Goal: Transaction & Acquisition: Book appointment/travel/reservation

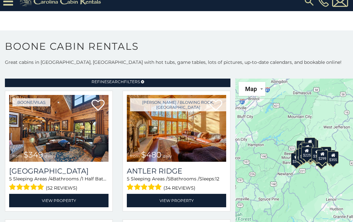
scroll to position [14, 0]
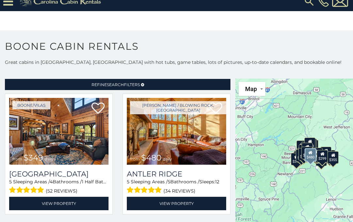
click at [191, 138] on img at bounding box center [176, 131] width 99 height 67
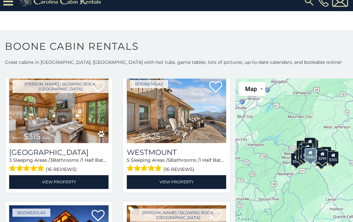
scroll to position [164, 0]
click at [198, 117] on img at bounding box center [176, 110] width 99 height 67
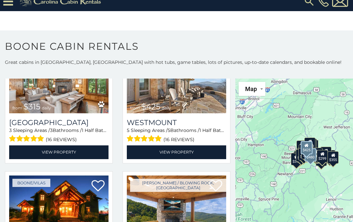
scroll to position [193, 0]
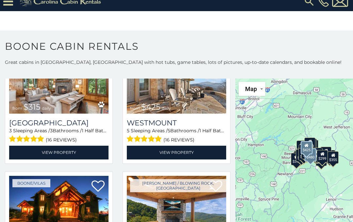
click at [198, 118] on h3 "Westmount" at bounding box center [176, 122] width 99 height 9
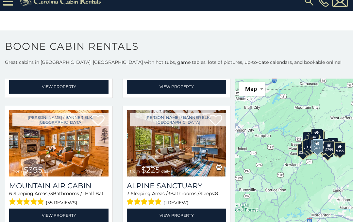
scroll to position [1673, 0]
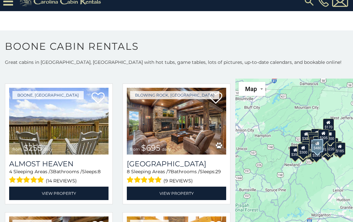
scroll to position [1179, 0]
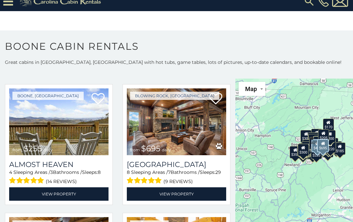
click at [186, 134] on img at bounding box center [176, 121] width 99 height 67
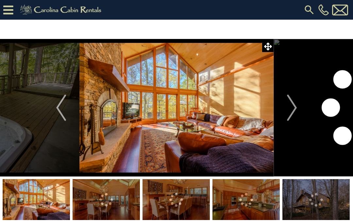
click at [297, 111] on img "Next" at bounding box center [292, 107] width 10 height 26
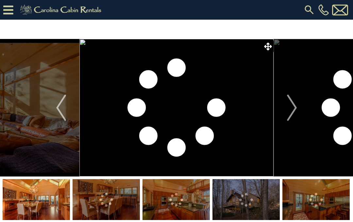
click at [298, 107] on button "Next" at bounding box center [292, 107] width 37 height 137
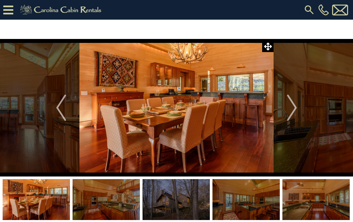
click at [297, 107] on img "Next" at bounding box center [292, 107] width 10 height 26
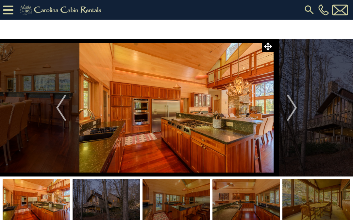
click at [297, 107] on img "Next" at bounding box center [292, 107] width 10 height 26
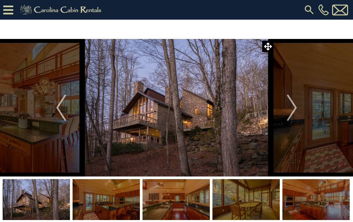
click at [297, 108] on img "Next" at bounding box center [292, 107] width 10 height 26
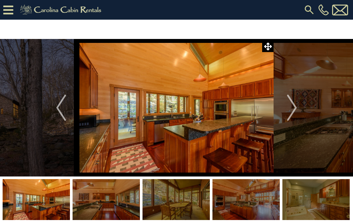
click at [297, 107] on img "Next" at bounding box center [292, 107] width 10 height 26
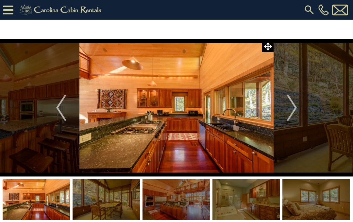
click at [299, 106] on button "Next" at bounding box center [292, 107] width 37 height 137
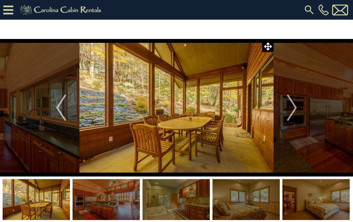
click at [298, 109] on button "Next" at bounding box center [292, 107] width 37 height 137
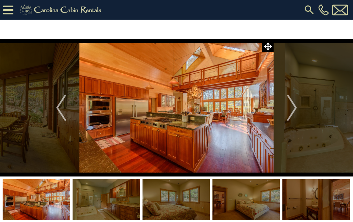
click at [297, 106] on img "Next" at bounding box center [292, 107] width 10 height 26
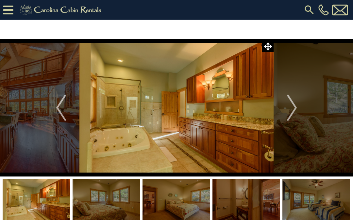
click at [293, 106] on img "Next" at bounding box center [292, 107] width 10 height 26
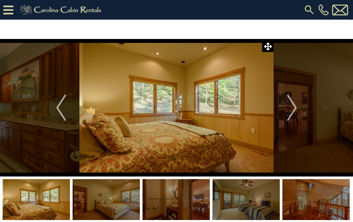
click at [296, 109] on img "Next" at bounding box center [292, 107] width 10 height 26
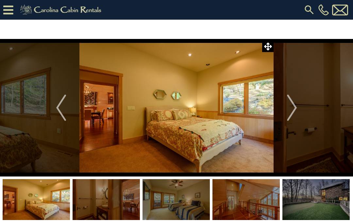
click at [297, 107] on img "Next" at bounding box center [292, 107] width 10 height 26
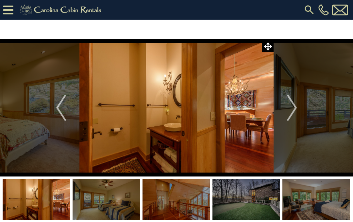
click at [296, 106] on img "Next" at bounding box center [292, 107] width 10 height 26
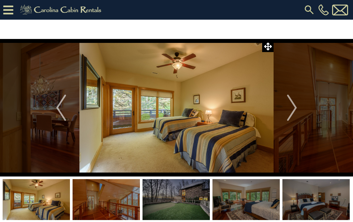
click at [301, 108] on button "Next" at bounding box center [292, 107] width 37 height 137
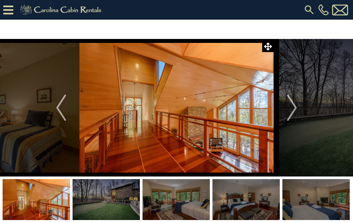
click at [297, 107] on img "Next" at bounding box center [292, 107] width 10 height 26
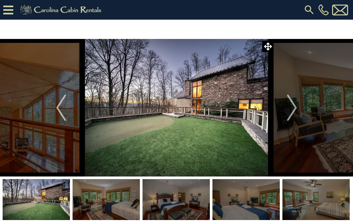
click at [298, 110] on button "Next" at bounding box center [292, 107] width 37 height 137
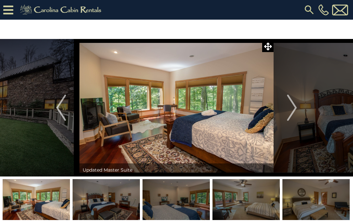
click at [299, 109] on button "Next" at bounding box center [292, 107] width 37 height 137
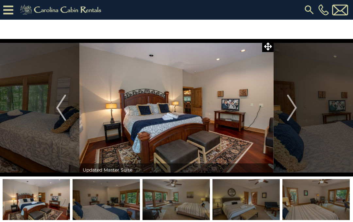
click at [297, 108] on img "Next" at bounding box center [292, 107] width 10 height 26
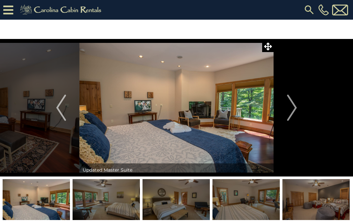
click at [297, 108] on img "Next" at bounding box center [292, 107] width 10 height 26
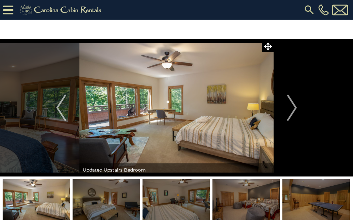
click at [297, 110] on img "Next" at bounding box center [292, 107] width 10 height 26
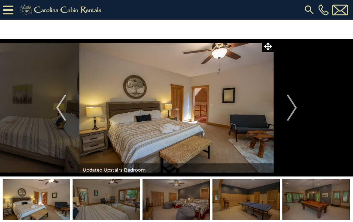
click at [299, 107] on button "Next" at bounding box center [292, 107] width 37 height 137
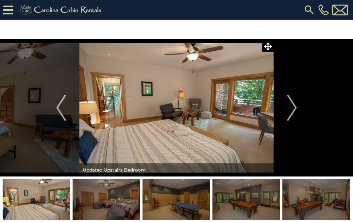
click at [296, 106] on img "Next" at bounding box center [292, 107] width 10 height 26
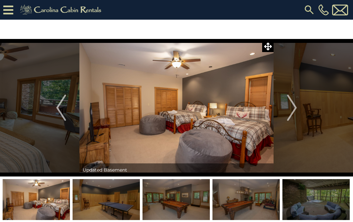
click at [299, 105] on button "Next" at bounding box center [292, 107] width 37 height 137
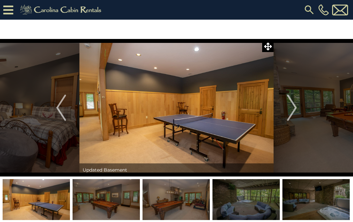
click at [297, 110] on img "Next" at bounding box center [292, 107] width 10 height 26
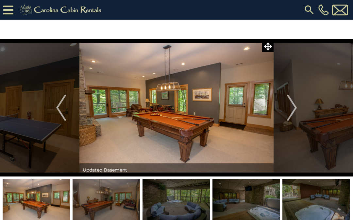
click at [297, 109] on img "Next" at bounding box center [292, 107] width 10 height 26
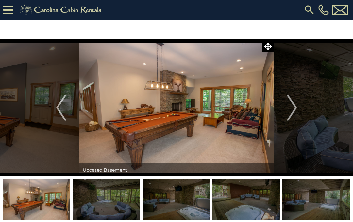
click at [299, 108] on button "Next" at bounding box center [292, 107] width 37 height 137
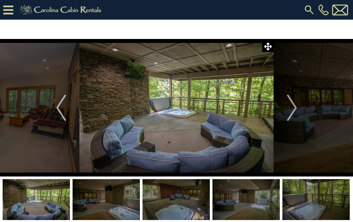
click at [299, 109] on button "Next" at bounding box center [292, 107] width 37 height 137
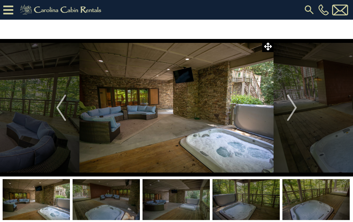
click at [297, 110] on img "Next" at bounding box center [292, 107] width 10 height 26
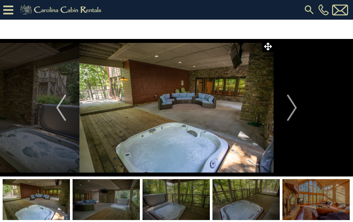
click at [296, 108] on img "Next" at bounding box center [292, 107] width 10 height 26
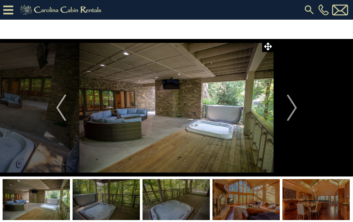
click at [296, 109] on img "Next" at bounding box center [292, 107] width 10 height 26
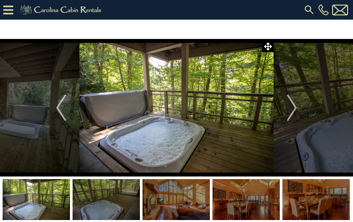
click at [296, 114] on img "Next" at bounding box center [292, 107] width 10 height 26
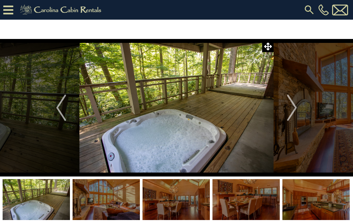
click at [296, 106] on img "Next" at bounding box center [292, 107] width 10 height 26
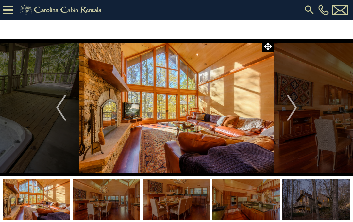
click at [299, 106] on button "Next" at bounding box center [292, 107] width 37 height 137
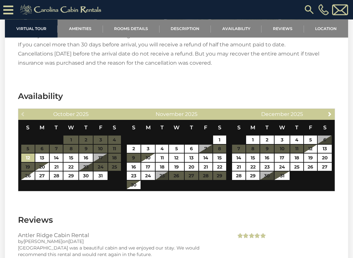
scroll to position [1235, 0]
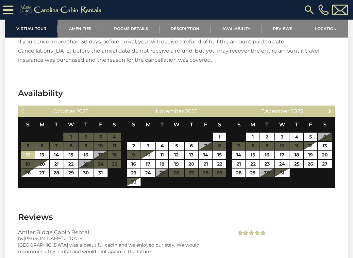
click at [331, 114] on link "Next" at bounding box center [330, 111] width 8 height 8
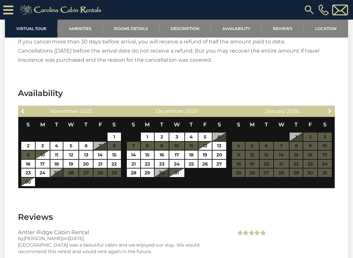
click at [334, 115] on link "Next" at bounding box center [330, 111] width 8 height 8
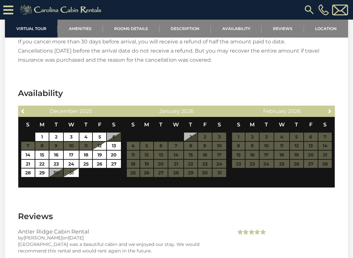
click at [332, 113] on span "Next" at bounding box center [329, 111] width 5 height 5
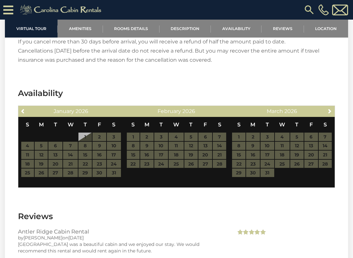
click at [29, 108] on div "Previous January 2026" at bounding box center [71, 111] width 106 height 11
click at [27, 108] on link "Previous" at bounding box center [23, 111] width 8 height 8
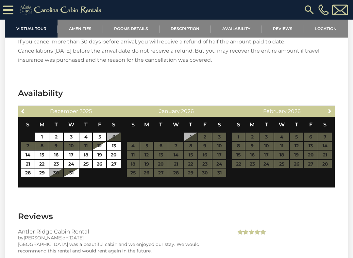
click at [30, 110] on div "December 2025" at bounding box center [70, 111] width 81 height 9
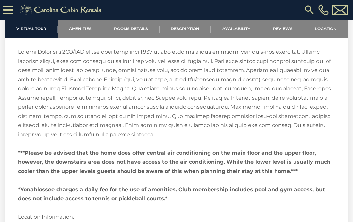
scroll to position [941, 0]
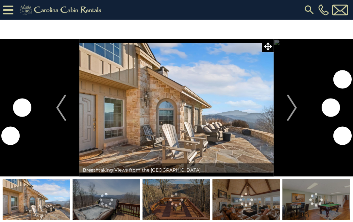
click at [293, 110] on img "Next" at bounding box center [292, 107] width 10 height 26
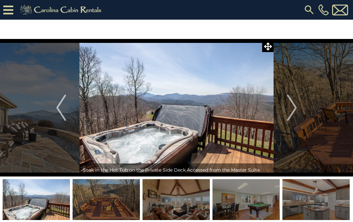
click at [295, 106] on img "Next" at bounding box center [292, 107] width 10 height 26
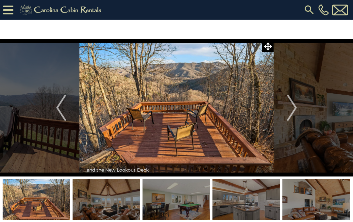
click at [295, 111] on img "Next" at bounding box center [292, 107] width 10 height 26
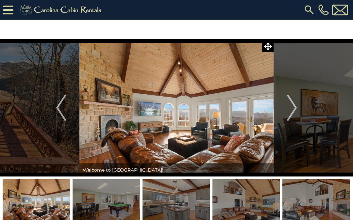
click at [295, 111] on img "Next" at bounding box center [292, 107] width 10 height 26
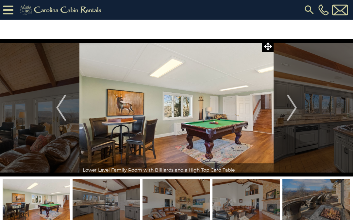
click at [298, 110] on button "Next" at bounding box center [292, 107] width 37 height 137
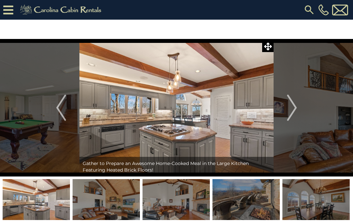
click at [293, 112] on img "Next" at bounding box center [292, 107] width 10 height 26
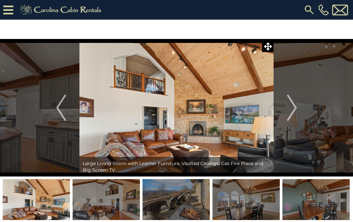
click at [298, 112] on button "Next" at bounding box center [292, 107] width 37 height 137
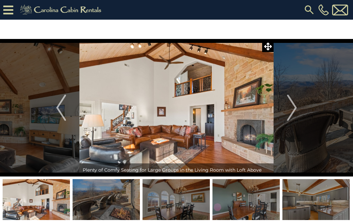
click at [297, 112] on img "Next" at bounding box center [292, 107] width 10 height 26
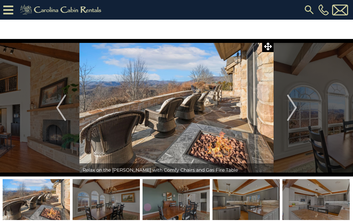
click at [295, 113] on img "Next" at bounding box center [292, 107] width 10 height 26
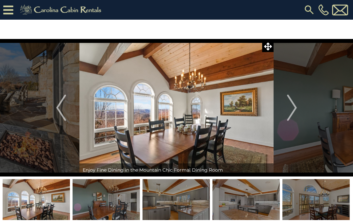
click at [295, 110] on img "Next" at bounding box center [292, 107] width 10 height 26
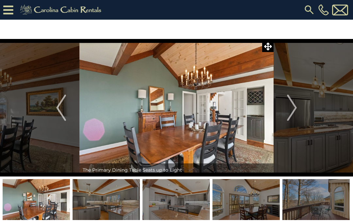
click at [295, 112] on img "Next" at bounding box center [292, 107] width 10 height 26
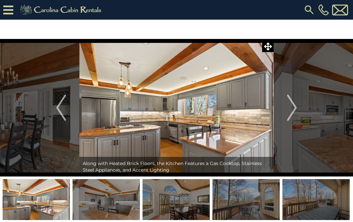
click at [295, 111] on img "Next" at bounding box center [292, 107] width 10 height 26
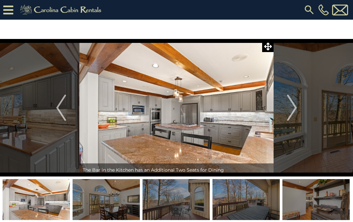
click at [294, 108] on img "Next" at bounding box center [292, 107] width 10 height 26
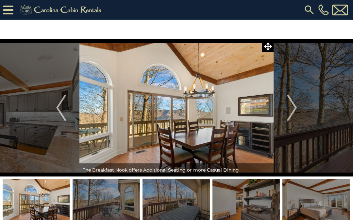
click at [296, 111] on img "Next" at bounding box center [292, 107] width 10 height 26
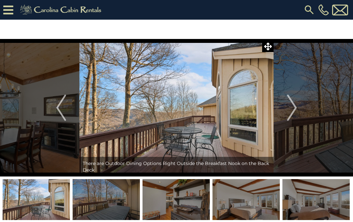
click at [299, 107] on button "Next" at bounding box center [292, 107] width 37 height 137
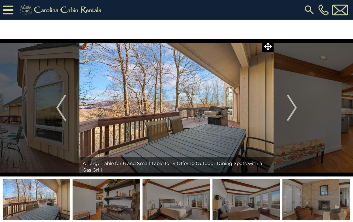
click at [294, 111] on img "Next" at bounding box center [292, 107] width 10 height 26
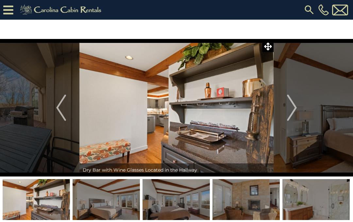
click at [297, 111] on img "Next" at bounding box center [292, 107] width 10 height 26
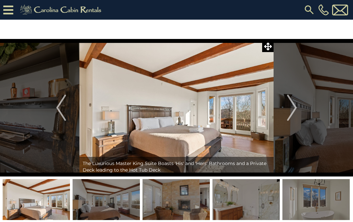
click at [296, 109] on img "Next" at bounding box center [292, 107] width 10 height 26
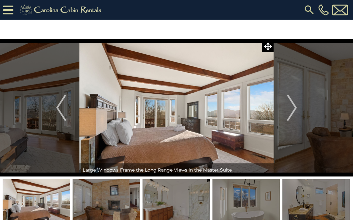
click at [295, 108] on img "Next" at bounding box center [292, 107] width 10 height 26
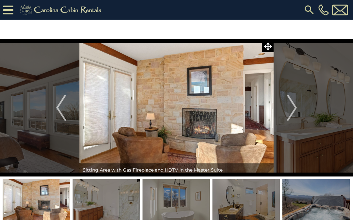
click at [289, 111] on img "Next" at bounding box center [292, 107] width 10 height 26
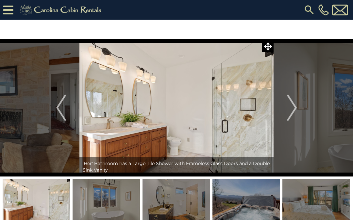
click at [294, 109] on img "Next" at bounding box center [292, 107] width 10 height 26
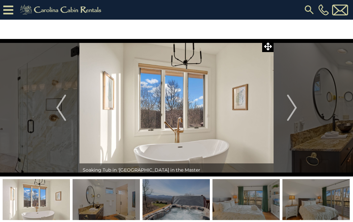
click at [296, 112] on img "Next" at bounding box center [292, 107] width 10 height 26
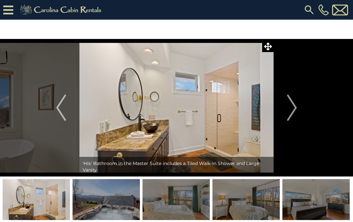
click at [292, 111] on img "Next" at bounding box center [292, 107] width 10 height 26
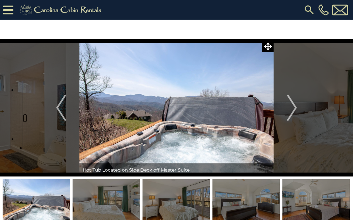
click at [292, 109] on img "Next" at bounding box center [292, 107] width 10 height 26
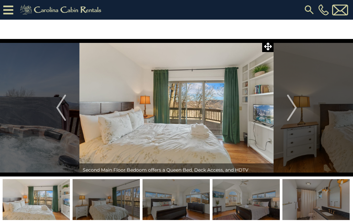
click at [295, 112] on img "Next" at bounding box center [292, 107] width 10 height 26
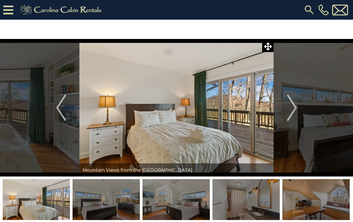
click at [295, 111] on img "Next" at bounding box center [292, 107] width 10 height 26
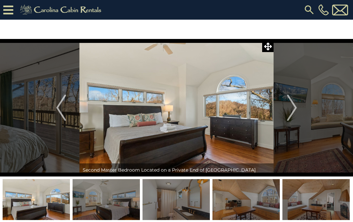
click at [298, 109] on button "Next" at bounding box center [292, 107] width 37 height 137
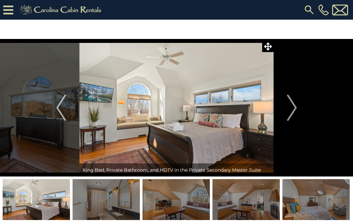
click at [296, 113] on img "Next" at bounding box center [292, 107] width 10 height 26
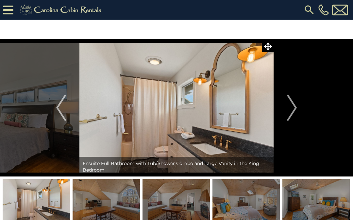
click at [298, 111] on button "Next" at bounding box center [292, 107] width 37 height 137
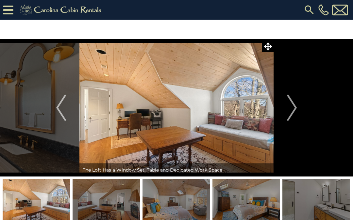
click at [295, 112] on img "Next" at bounding box center [292, 107] width 10 height 26
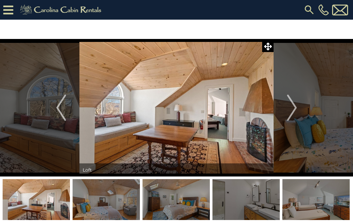
click at [291, 111] on img "Next" at bounding box center [292, 107] width 10 height 26
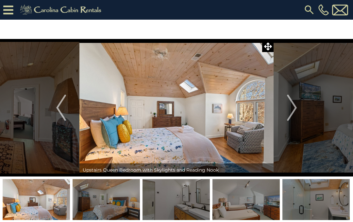
click at [296, 112] on img "Next" at bounding box center [292, 107] width 10 height 26
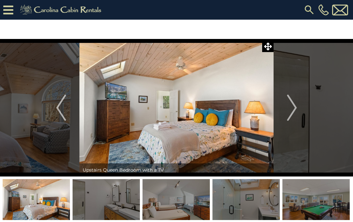
click at [298, 111] on button "Next" at bounding box center [292, 107] width 37 height 137
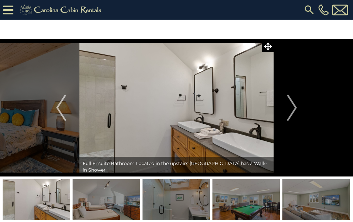
click at [297, 107] on img "Next" at bounding box center [292, 107] width 10 height 26
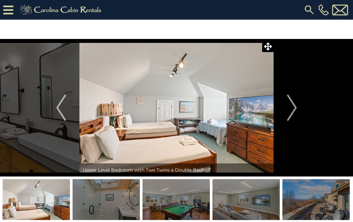
click at [297, 110] on img "Next" at bounding box center [292, 107] width 10 height 26
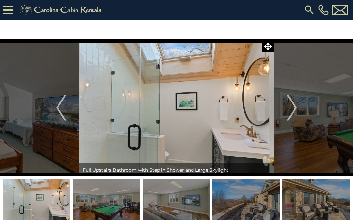
click at [296, 104] on img "Next" at bounding box center [292, 107] width 10 height 26
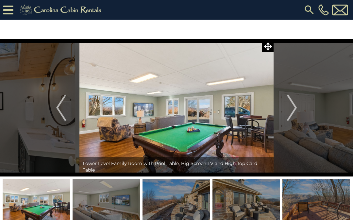
click at [298, 106] on button "Next" at bounding box center [292, 107] width 37 height 137
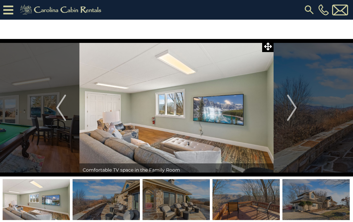
click at [293, 109] on img "Next" at bounding box center [292, 107] width 10 height 26
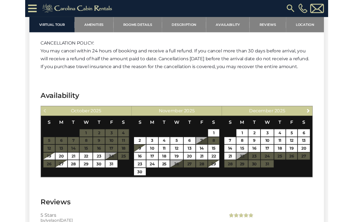
scroll to position [1561, 0]
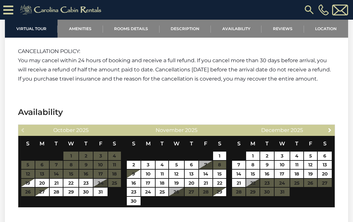
click at [333, 128] on span "Next" at bounding box center [329, 129] width 5 height 5
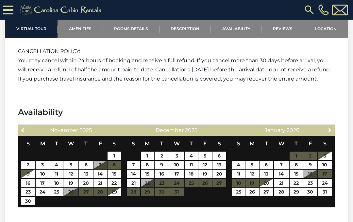
click at [331, 129] on span "Next" at bounding box center [329, 129] width 5 height 5
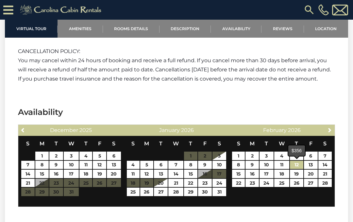
click at [299, 166] on link "12" at bounding box center [296, 165] width 13 height 9
type input "**********"
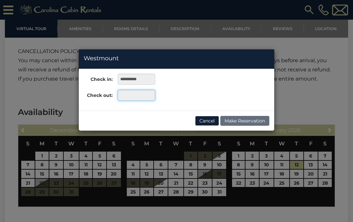
click at [143, 95] on input "text" at bounding box center [137, 95] width 38 height 11
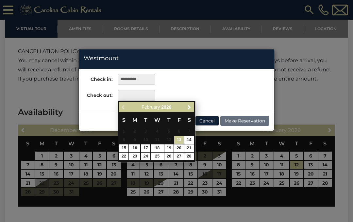
click at [136, 146] on link "16" at bounding box center [134, 148] width 11 height 8
type input "**********"
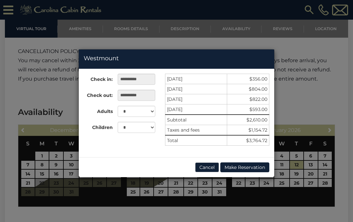
click at [205, 168] on button "Cancel" at bounding box center [207, 167] width 24 height 10
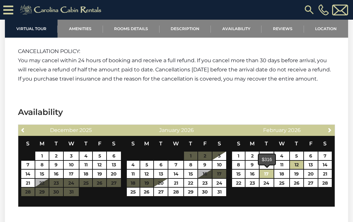
click at [269, 173] on link "17" at bounding box center [267, 173] width 14 height 9
type input "**********"
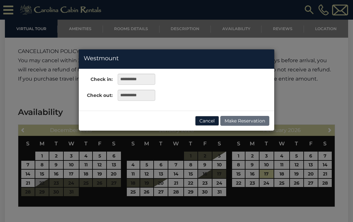
click at [312, 174] on div "**********" at bounding box center [176, 111] width 353 height 222
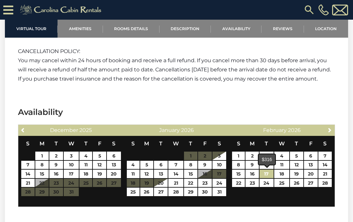
click at [269, 174] on link "17" at bounding box center [267, 173] width 14 height 9
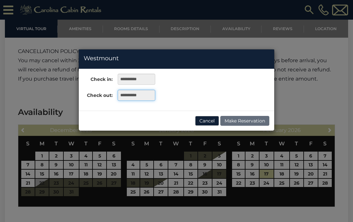
click at [145, 97] on input "**********" at bounding box center [137, 95] width 38 height 11
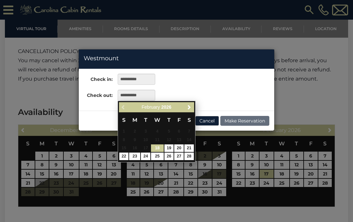
click at [180, 146] on link "20" at bounding box center [178, 148] width 9 height 8
type input "**********"
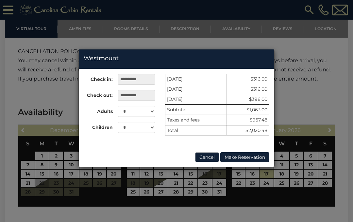
click at [211, 160] on button "Cancel" at bounding box center [207, 157] width 24 height 10
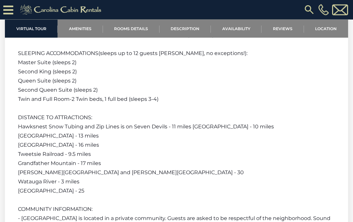
scroll to position [1331, 0]
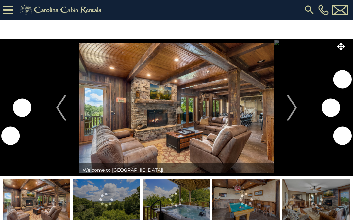
click at [295, 110] on img "Next" at bounding box center [292, 107] width 10 height 26
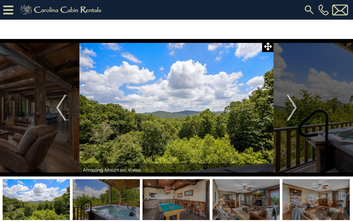
click at [293, 111] on img "Next" at bounding box center [292, 107] width 10 height 26
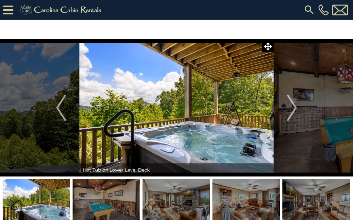
click at [295, 112] on img "Next" at bounding box center [292, 107] width 10 height 26
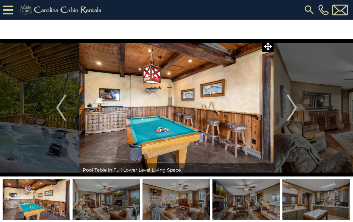
click at [299, 115] on button "Next" at bounding box center [292, 107] width 37 height 137
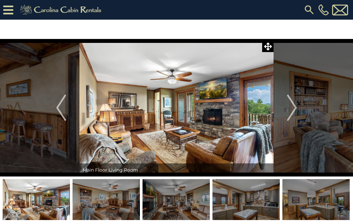
click at [295, 112] on img "Next" at bounding box center [292, 107] width 10 height 26
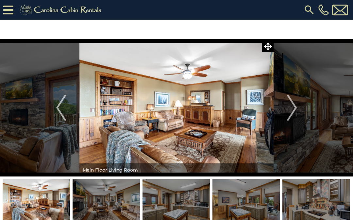
click at [293, 111] on img "Next" at bounding box center [292, 107] width 10 height 26
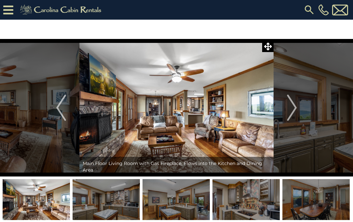
click at [298, 108] on button "Next" at bounding box center [292, 107] width 37 height 137
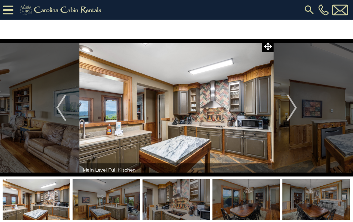
click at [294, 113] on img "Next" at bounding box center [292, 107] width 10 height 26
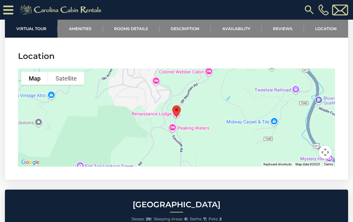
scroll to position [2152, 0]
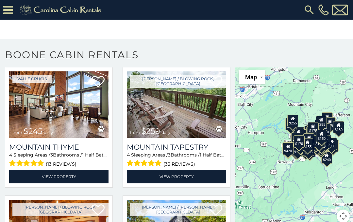
scroll to position [9, 0]
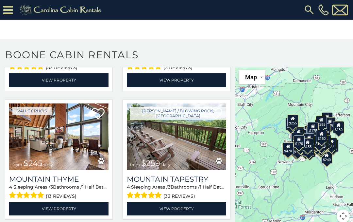
scroll to position [5133, 0]
